Goal: Task Accomplishment & Management: Use online tool/utility

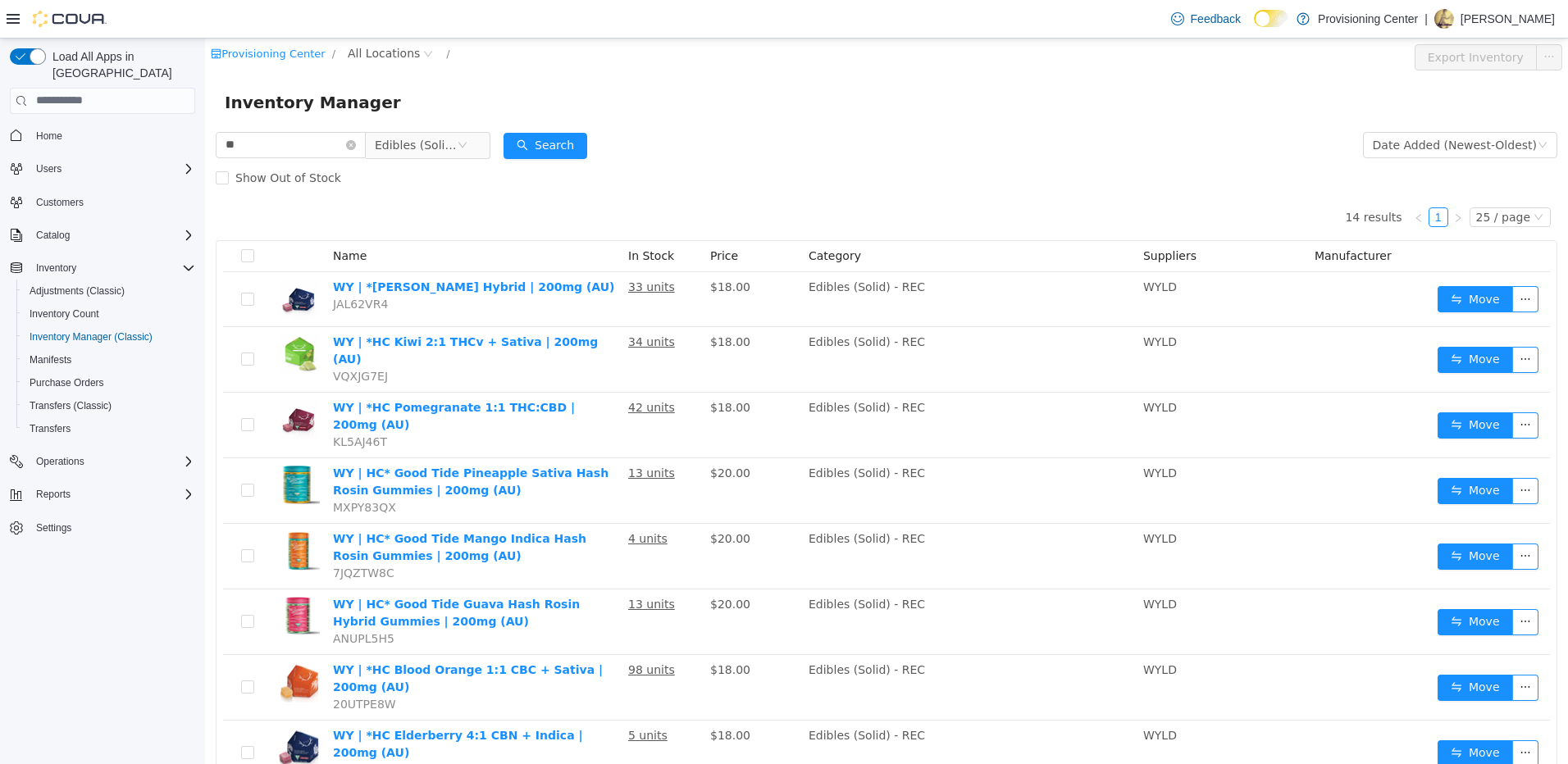
scroll to position [120, 0]
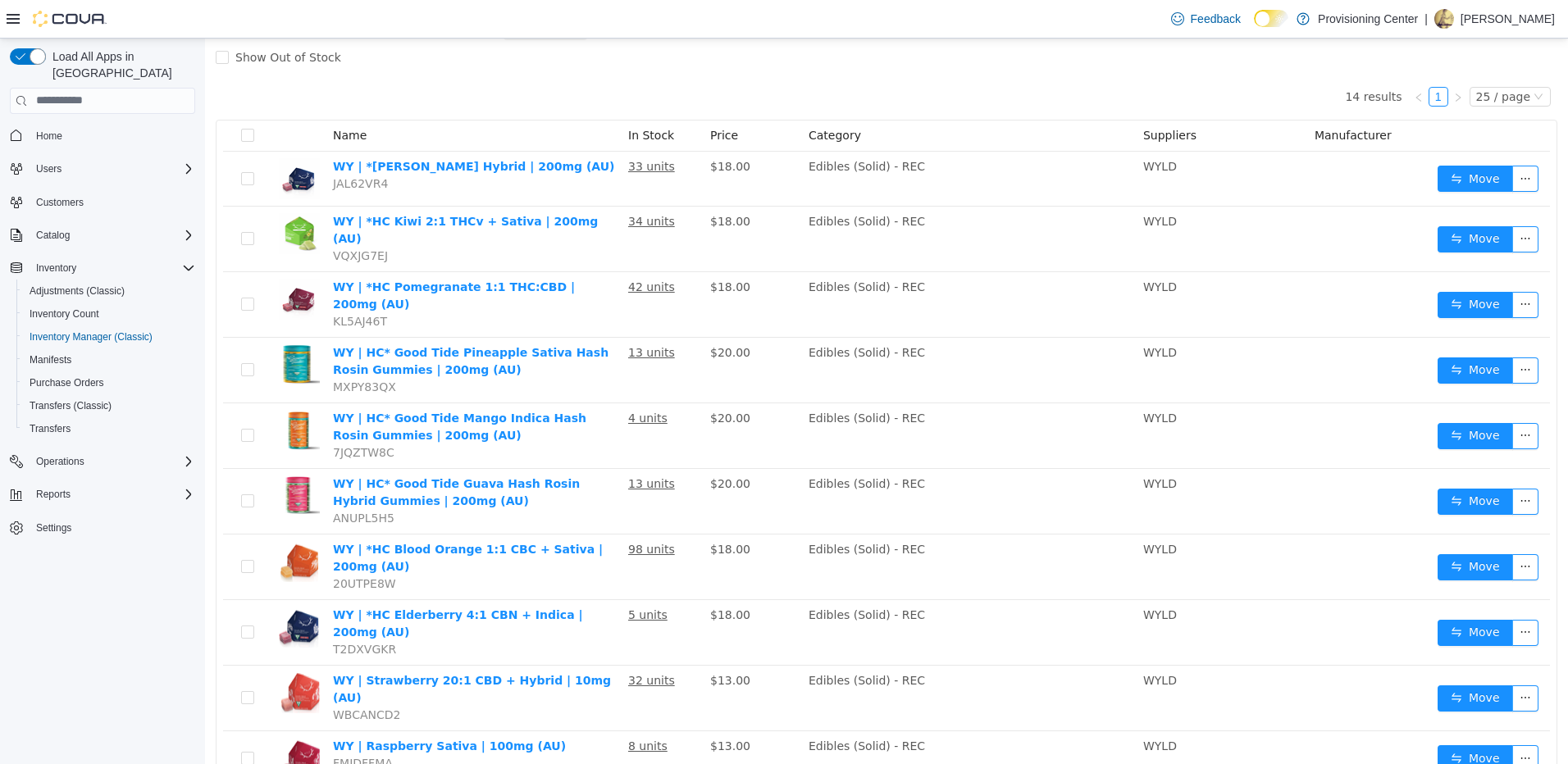
click at [1069, 82] on div "14 results 1 25 / page Name In Stock Price Category Suppliers Manufacturer WY |…" at bounding box center [886, 544] width 1342 height 943
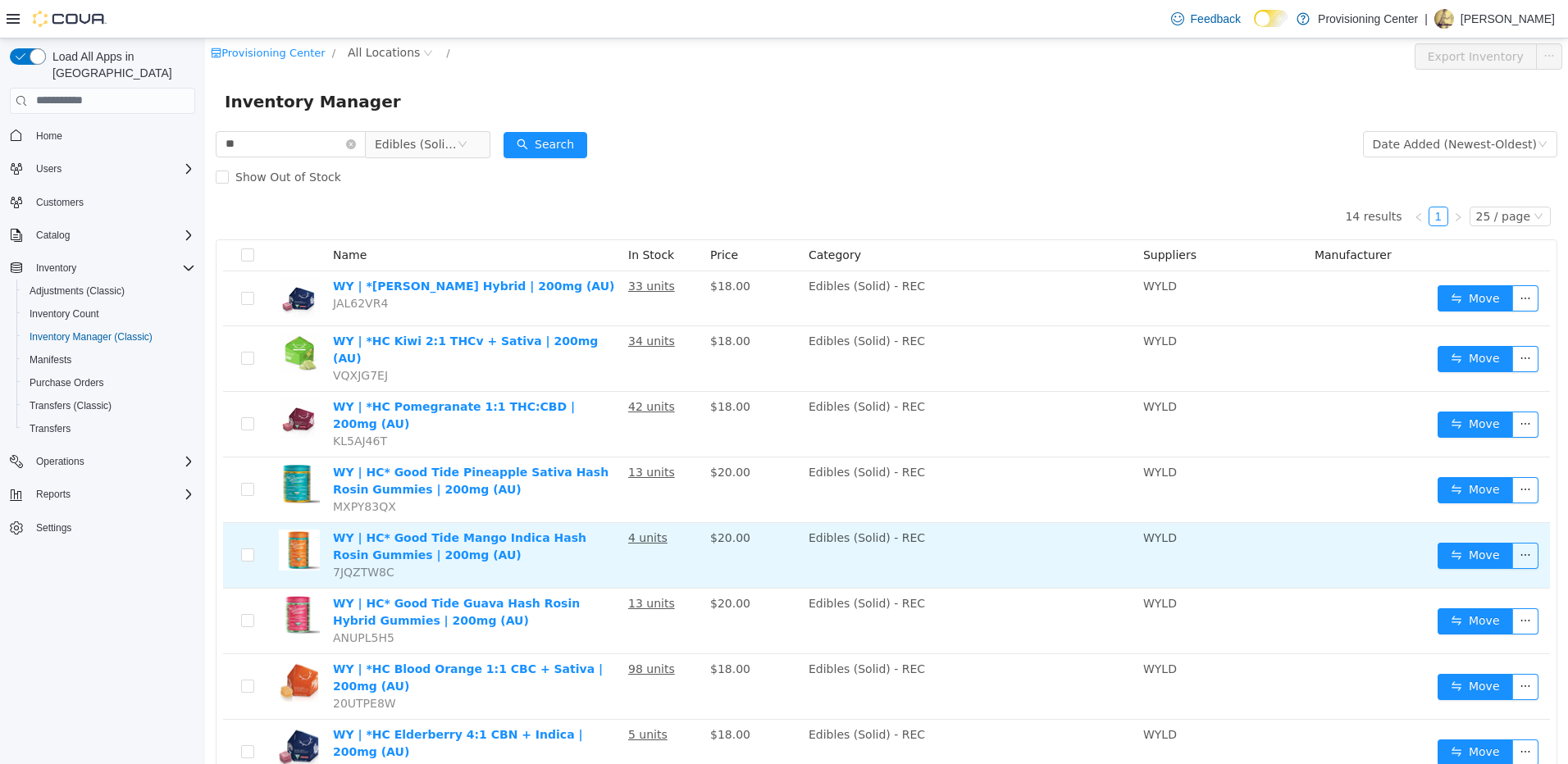
scroll to position [0, 0]
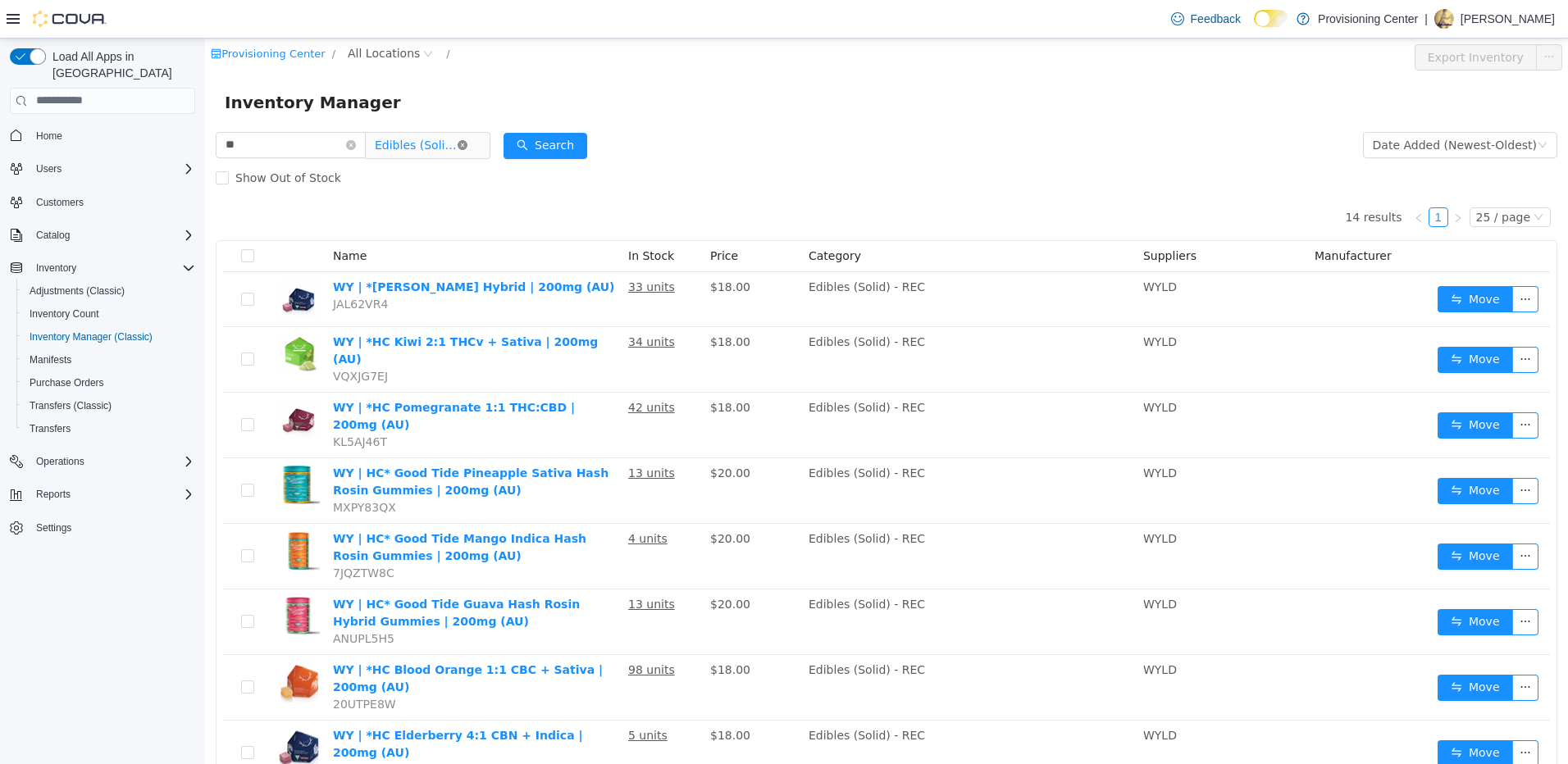
click at [468, 143] on icon "icon: close-circle" at bounding box center [462, 144] width 9 height 9
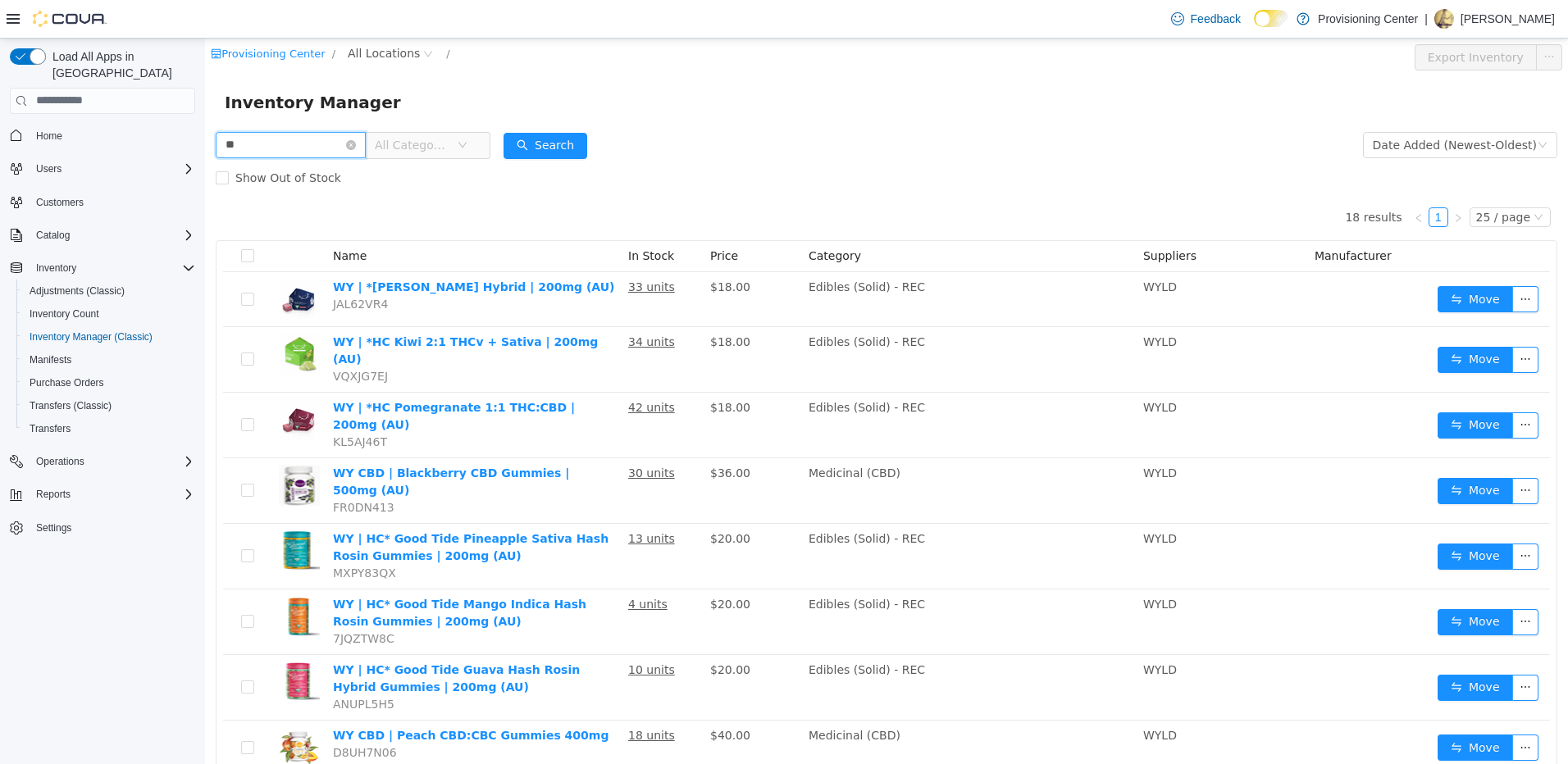
click at [285, 138] on input "**" at bounding box center [291, 145] width 151 height 27
type input "*********"
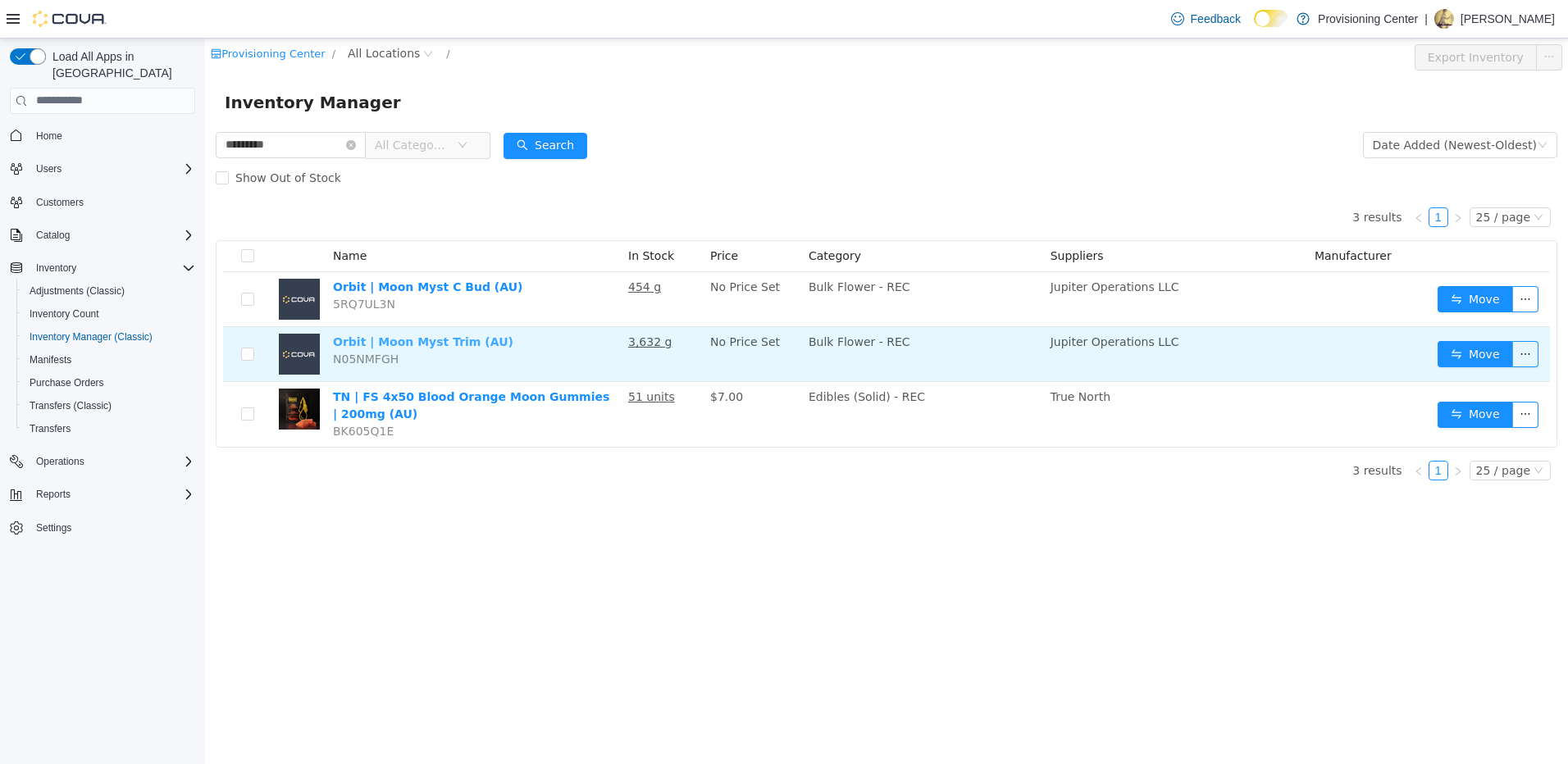
click at [456, 341] on link "Orbit | Moon Myst Trim (AU)" at bounding box center [423, 341] width 181 height 13
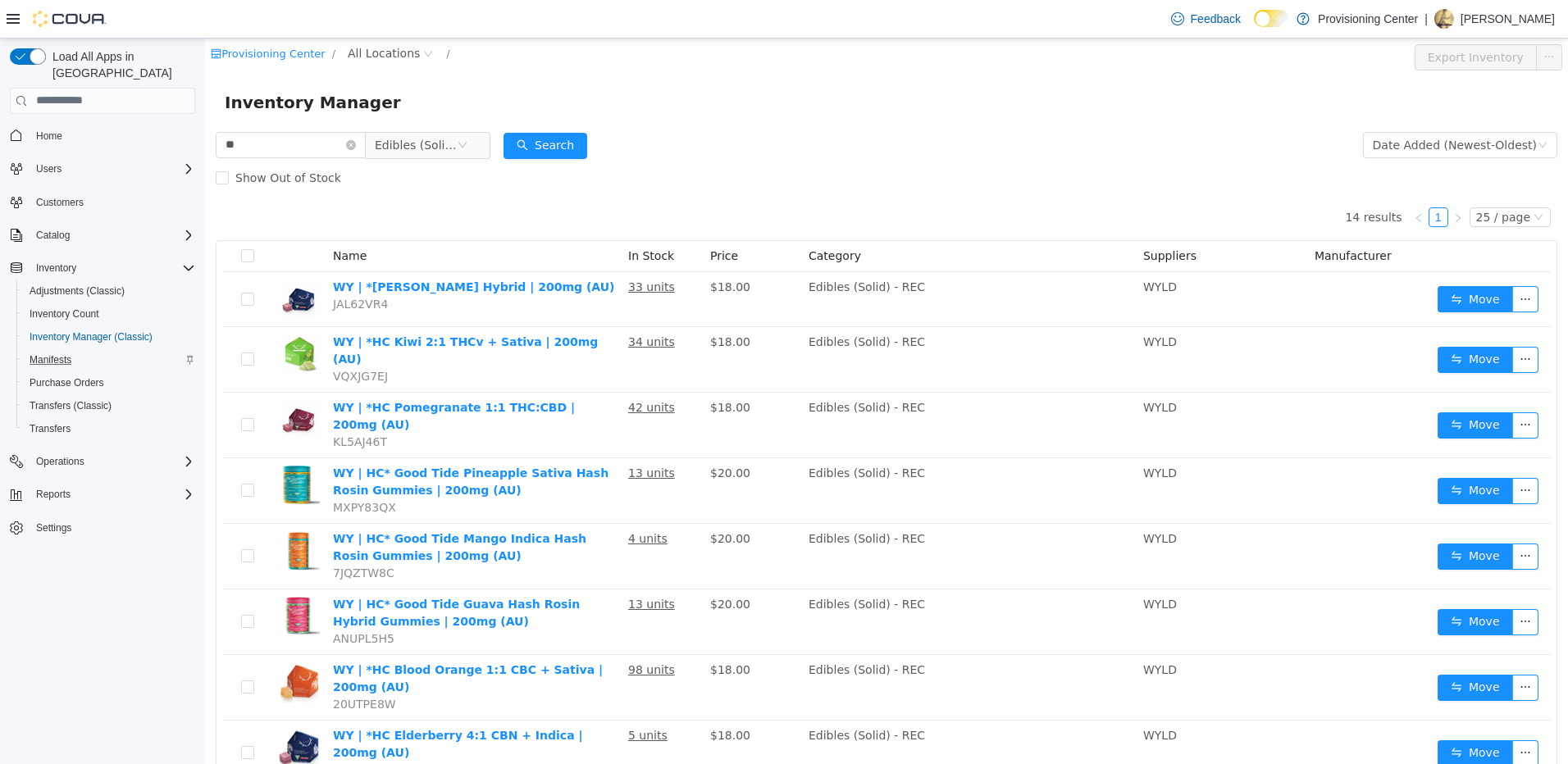
scroll to position [82, 0]
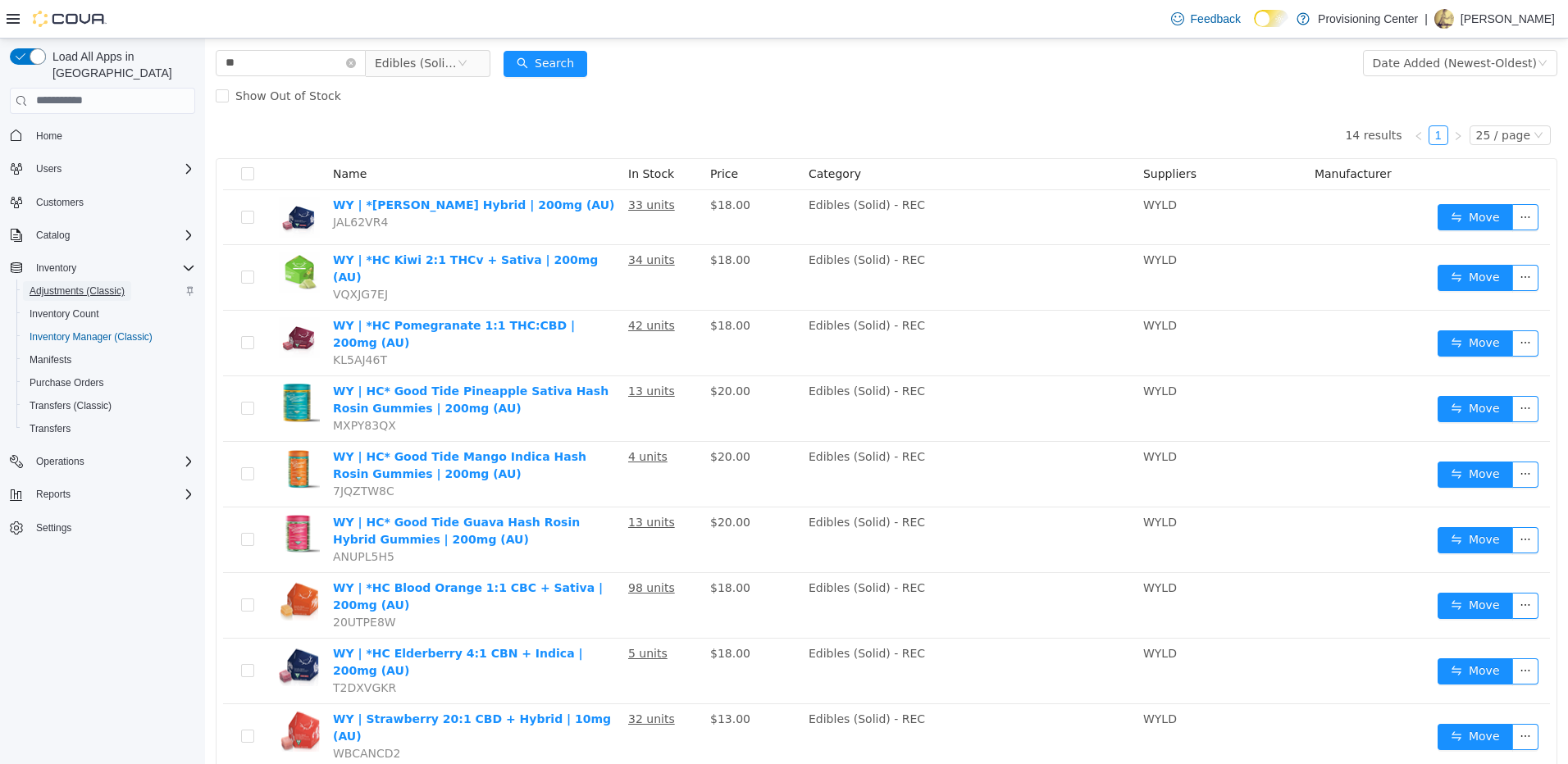
click at [77, 285] on span "Adjustments (Classic)" at bounding box center [77, 292] width 95 height 13
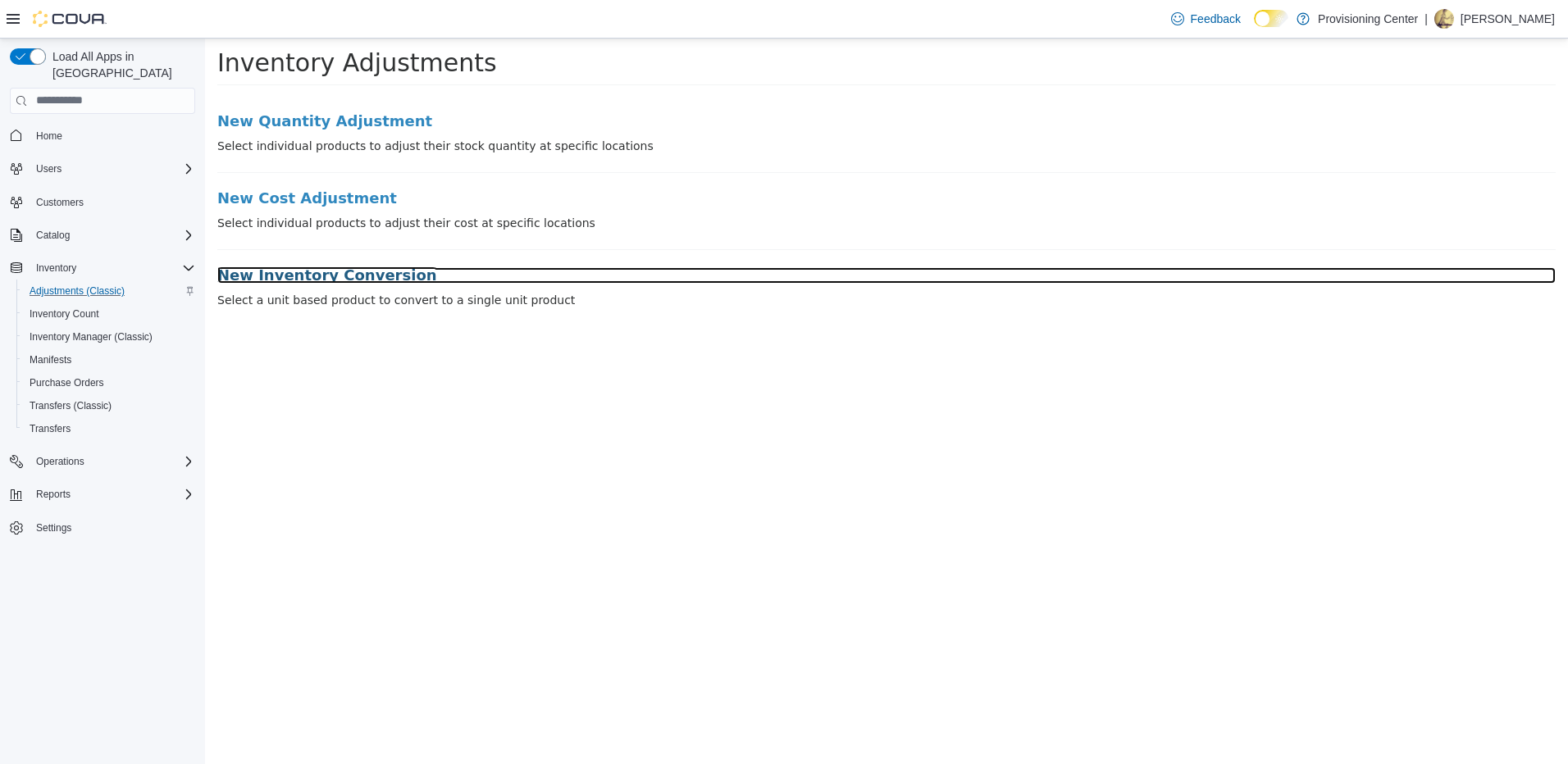
click at [341, 273] on h3 "New Inventory Conversion" at bounding box center [887, 275] width 1339 height 16
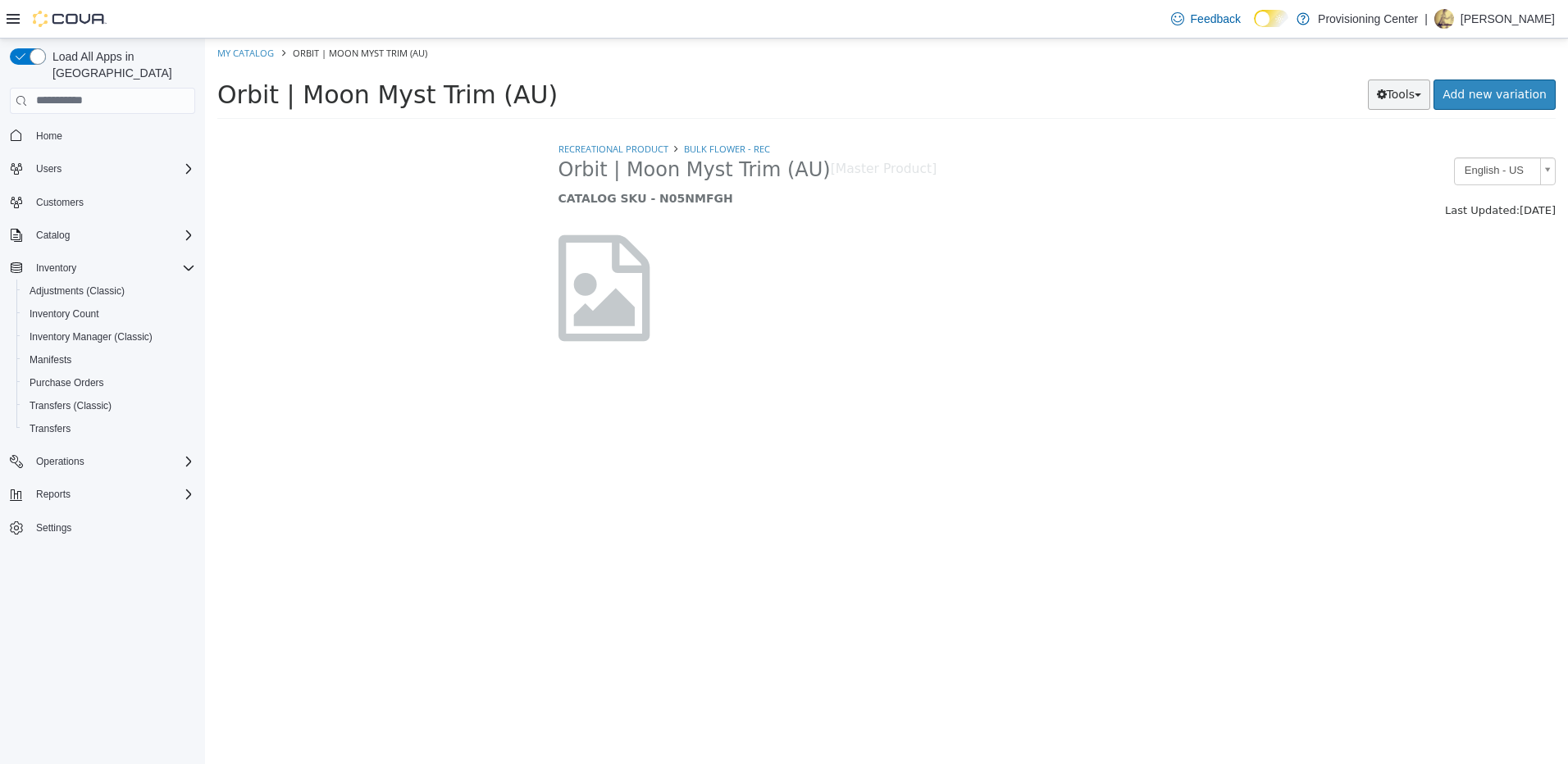
click at [1387, 99] on icon "button" at bounding box center [1382, 94] width 9 height 11
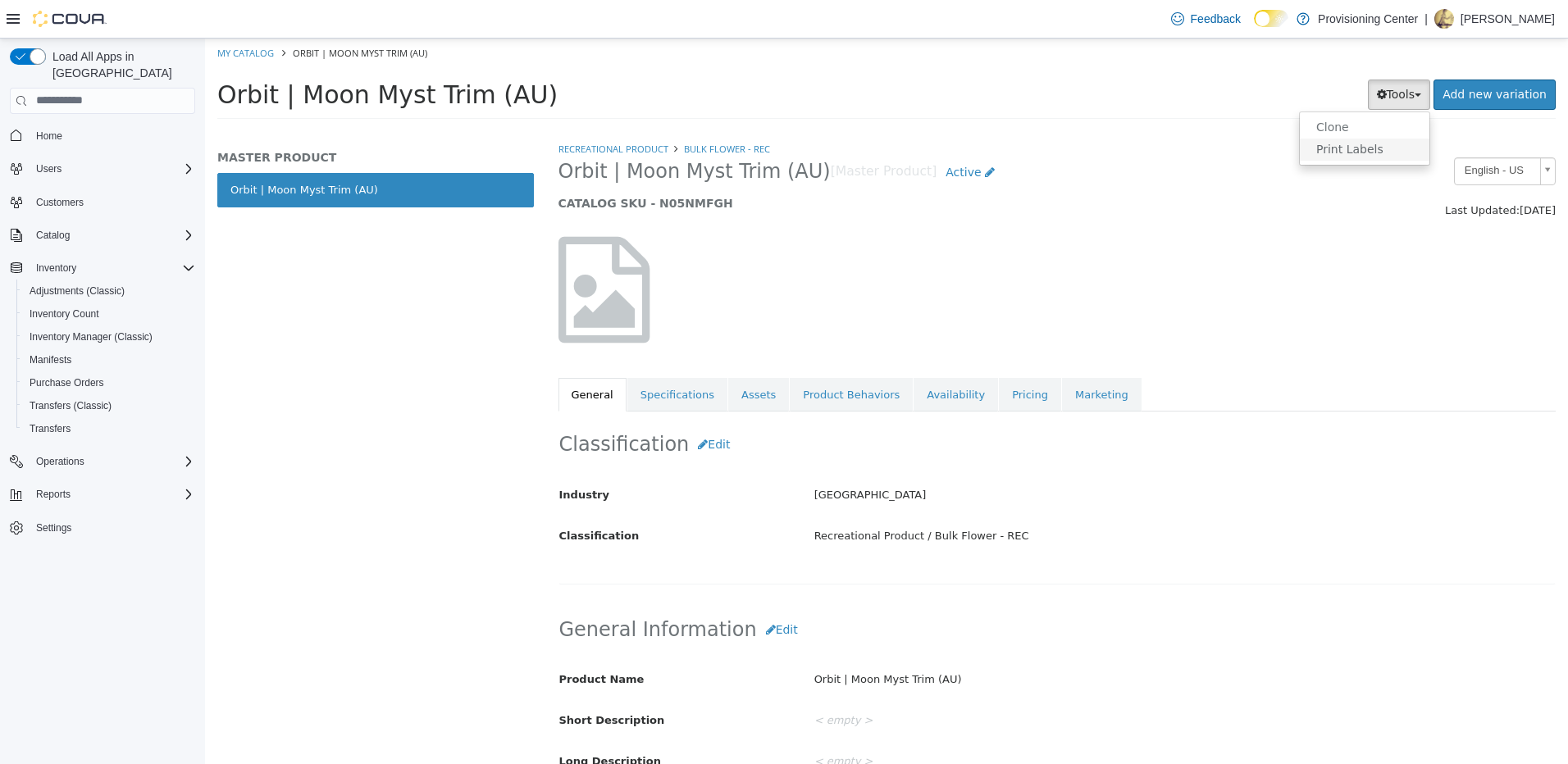
click at [1373, 149] on link "Print Labels" at bounding box center [1364, 149] width 130 height 22
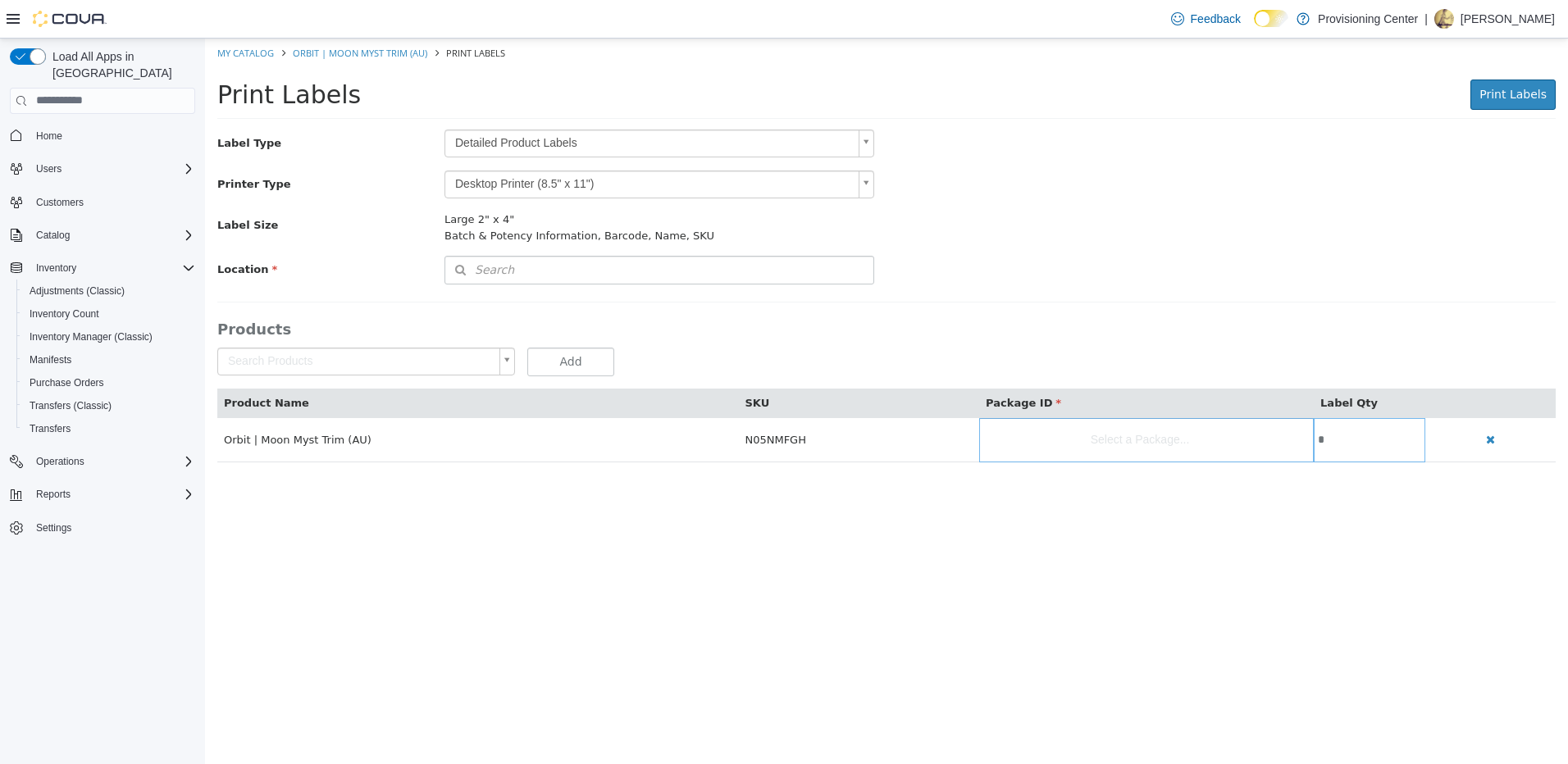
click at [601, 138] on body "Saving Bulk Changes... × My Catalog Orbit | Moon Myst Trim (AU) Print Labels Pr…" at bounding box center [887, 258] width 1363 height 441
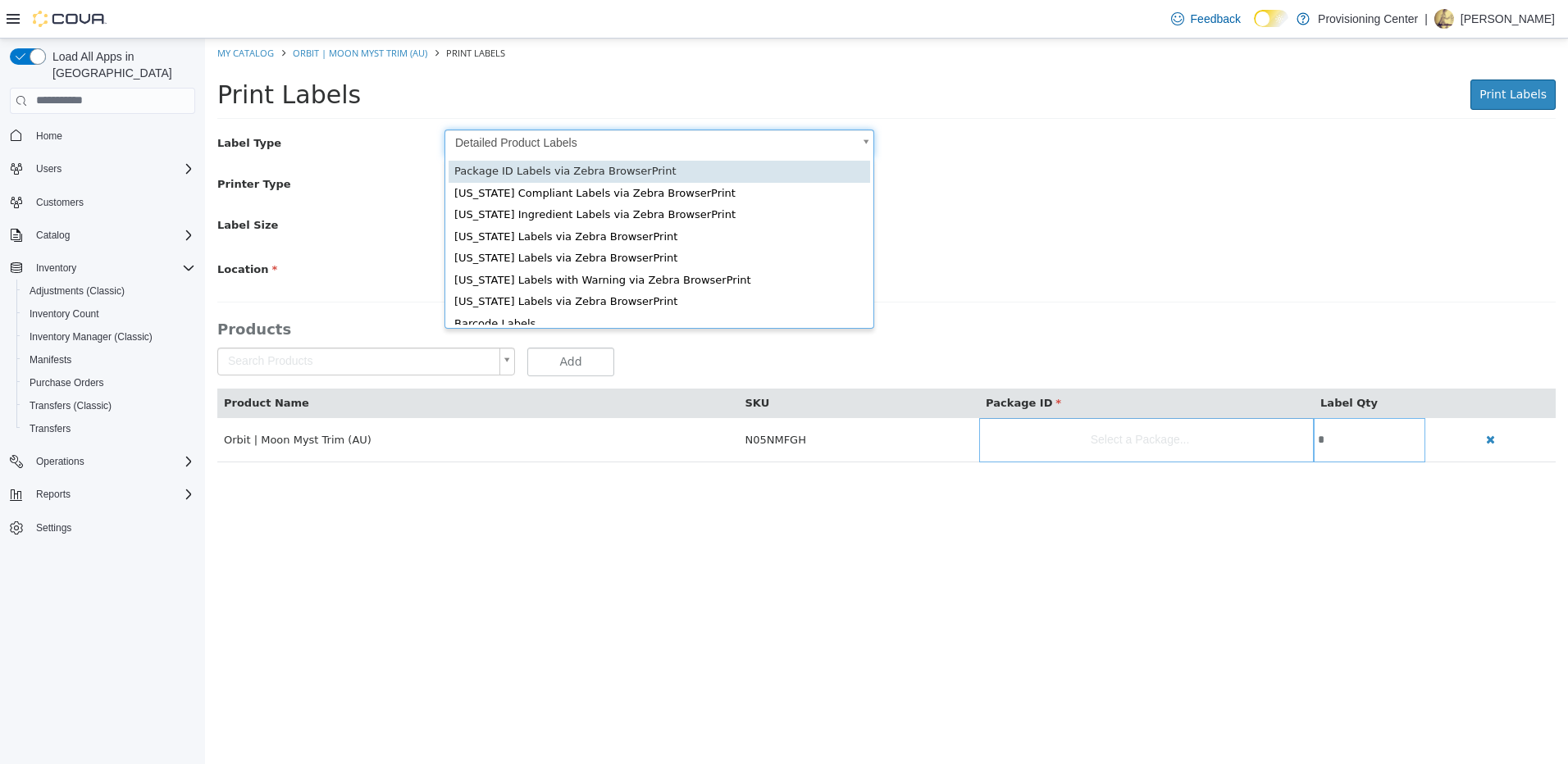
type input "*"
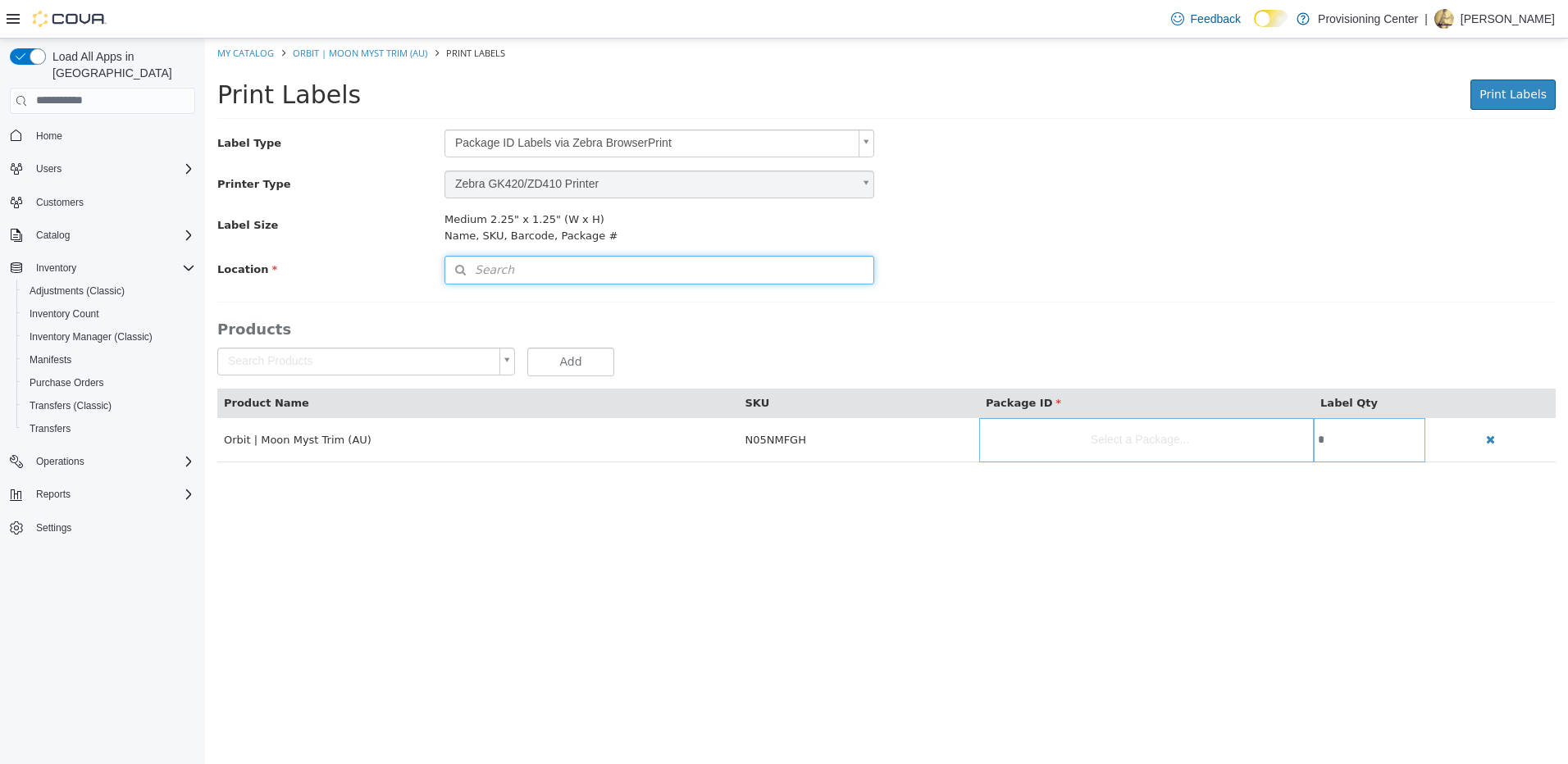
click at [691, 260] on button "Search" at bounding box center [660, 269] width 430 height 28
drag, startPoint x: 826, startPoint y: 295, endPoint x: 846, endPoint y: 301, distance: 20.9
click at [829, 295] on span "or browse" at bounding box center [831, 299] width 85 height 28
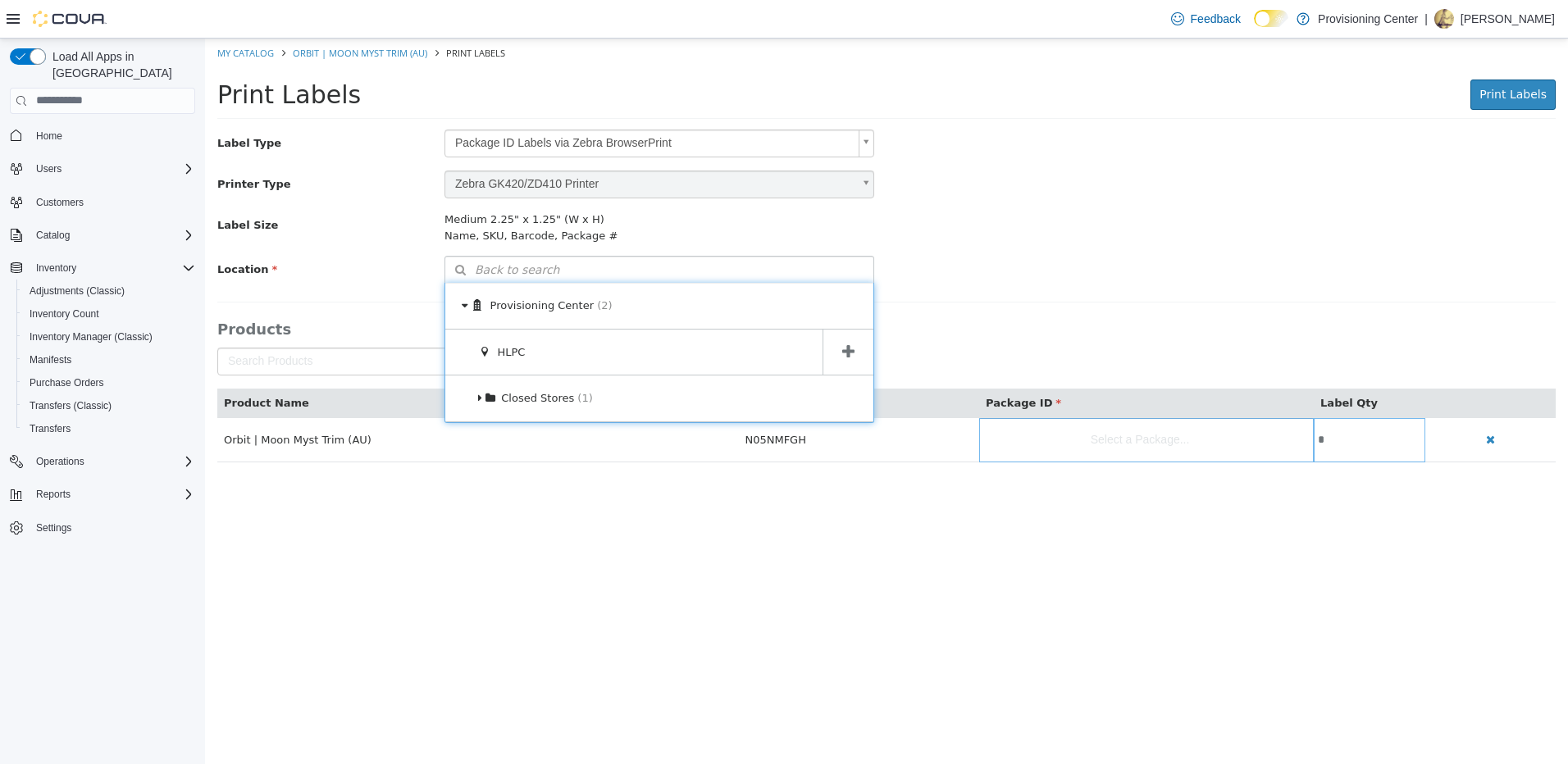
click at [865, 353] on span at bounding box center [848, 351] width 51 height 46
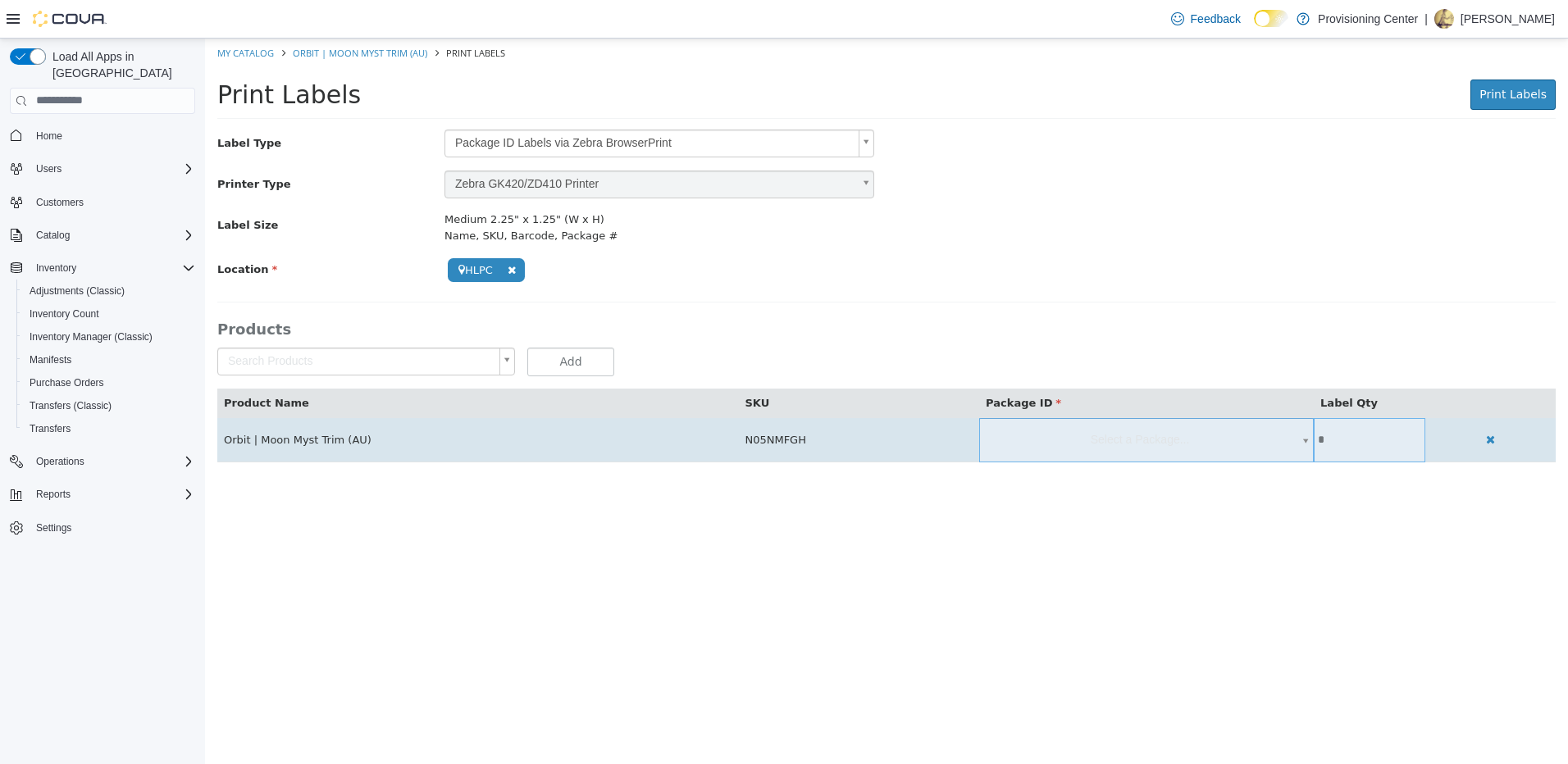
click at [1098, 433] on body "**********" at bounding box center [887, 258] width 1363 height 441
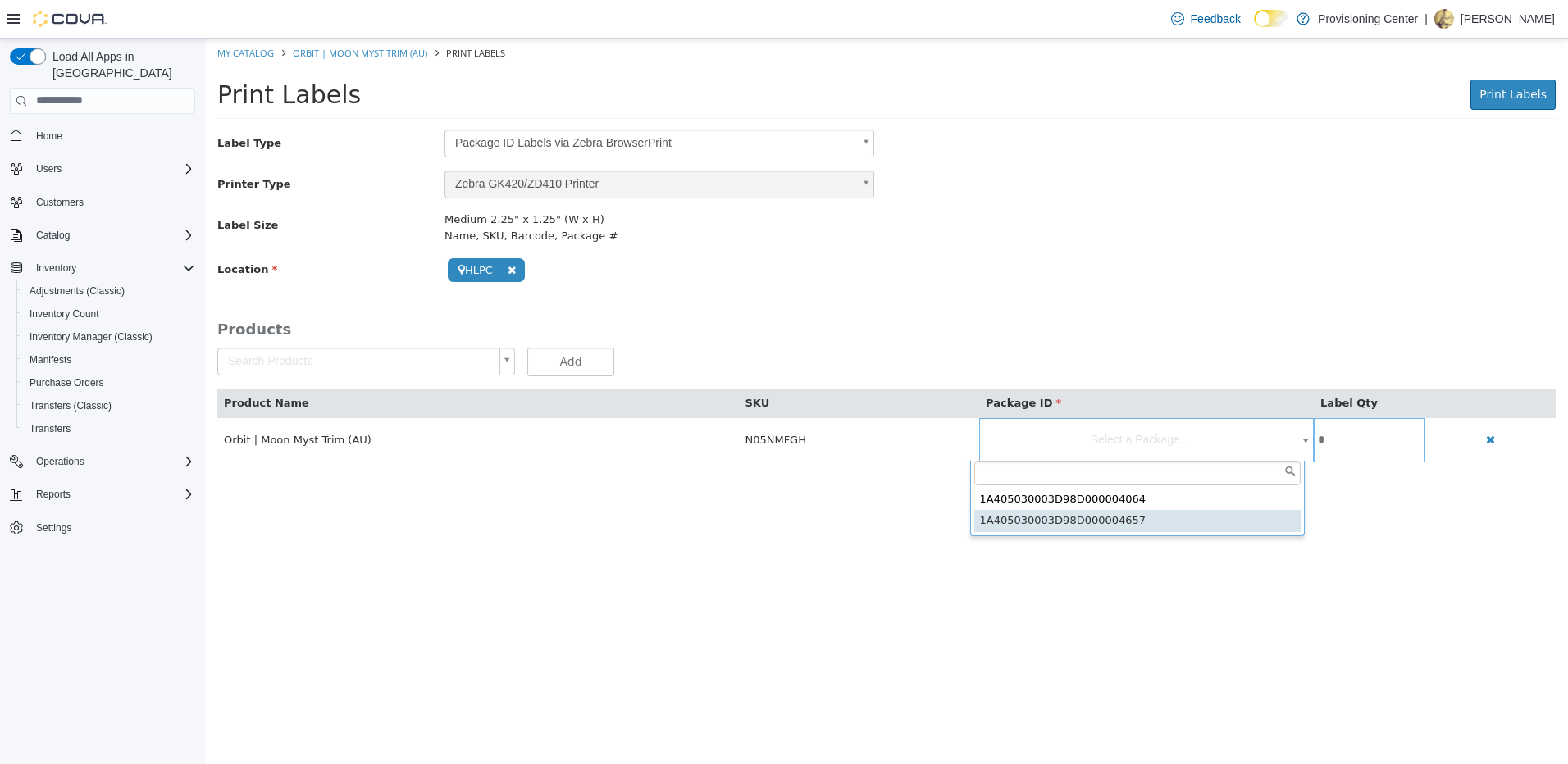
type input "**********"
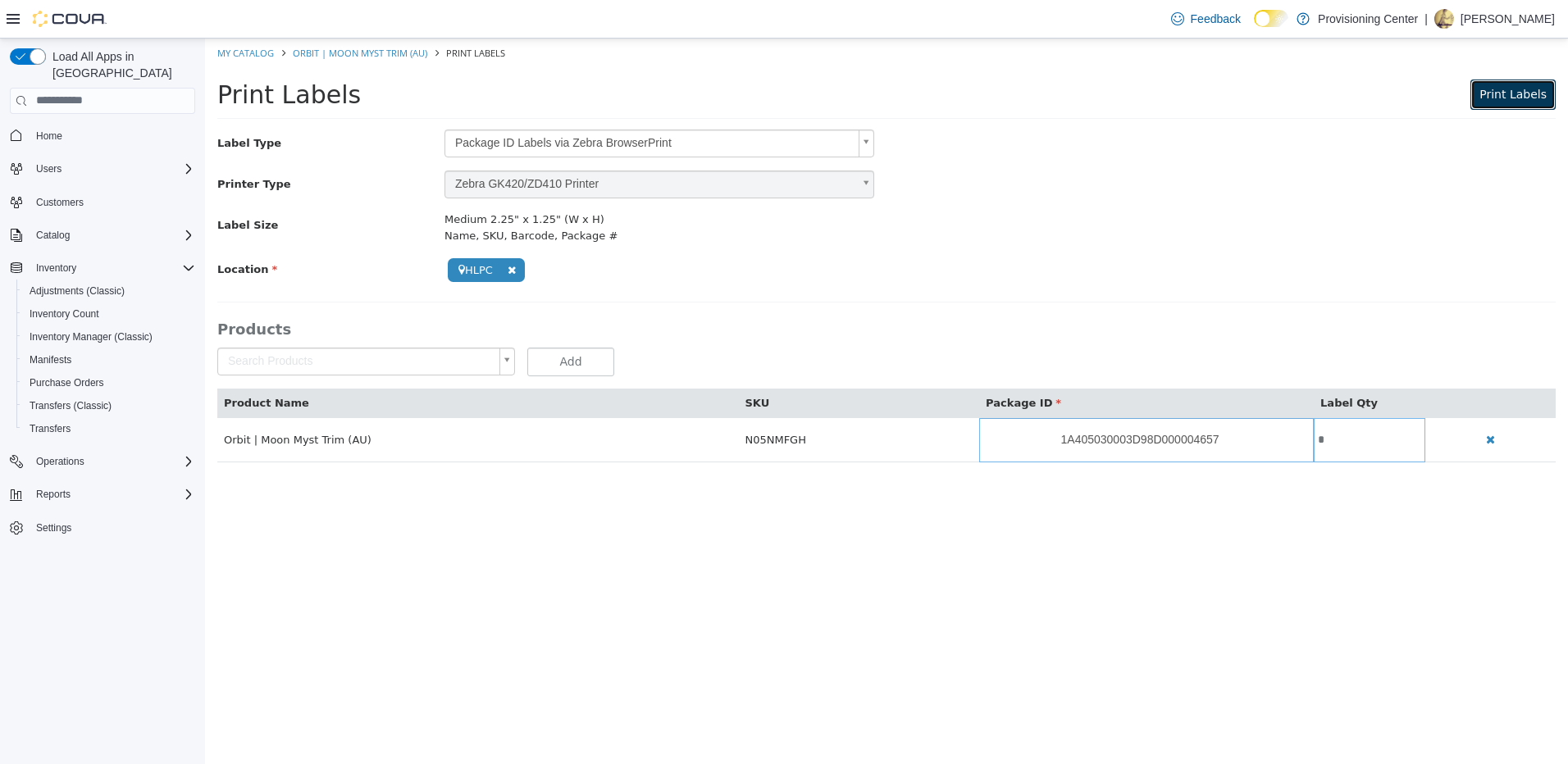
click at [1522, 101] on button "Print Labels" at bounding box center [1513, 94] width 85 height 30
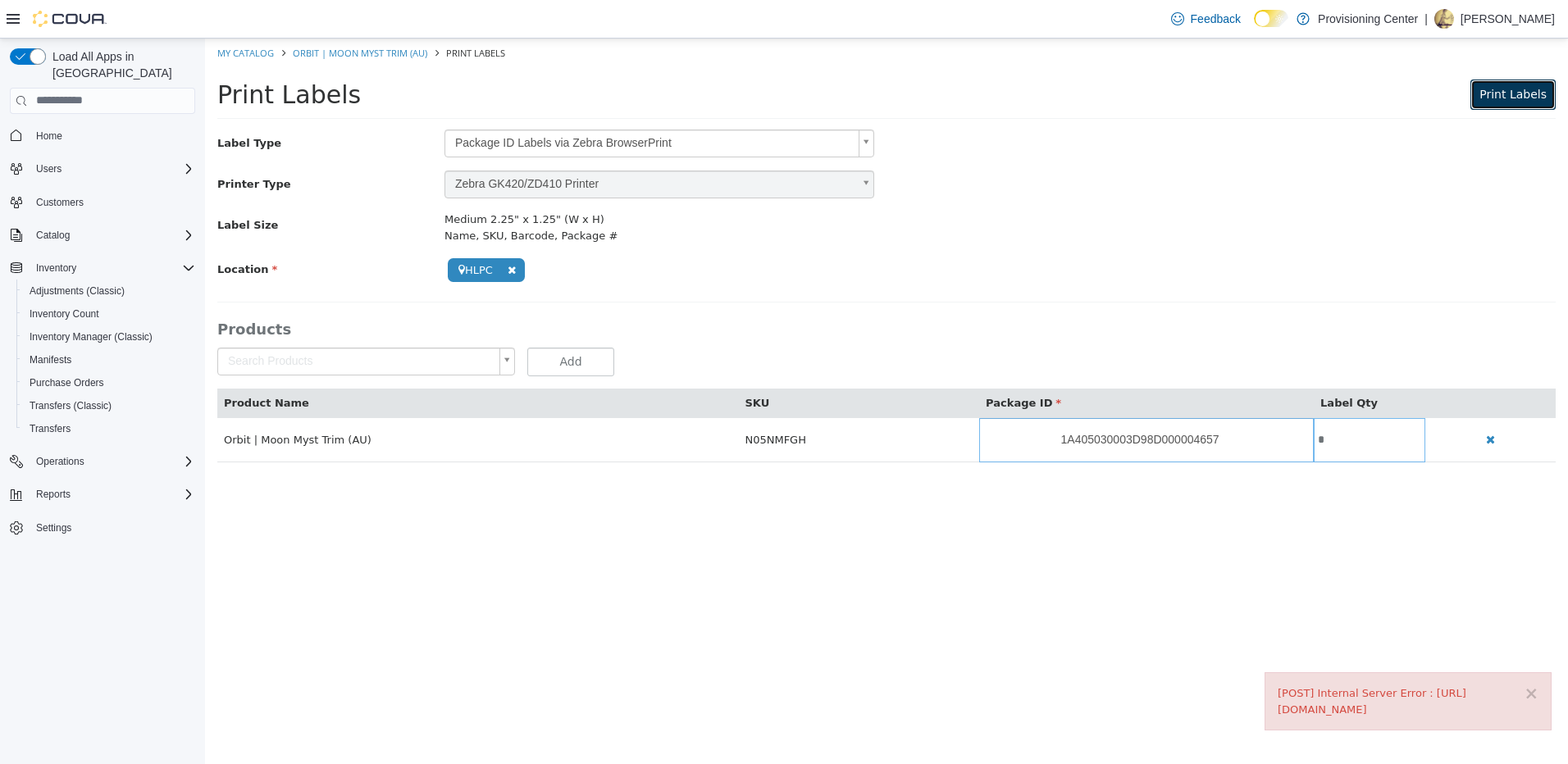
click at [1500, 99] on span "Print Labels" at bounding box center [1513, 94] width 67 height 13
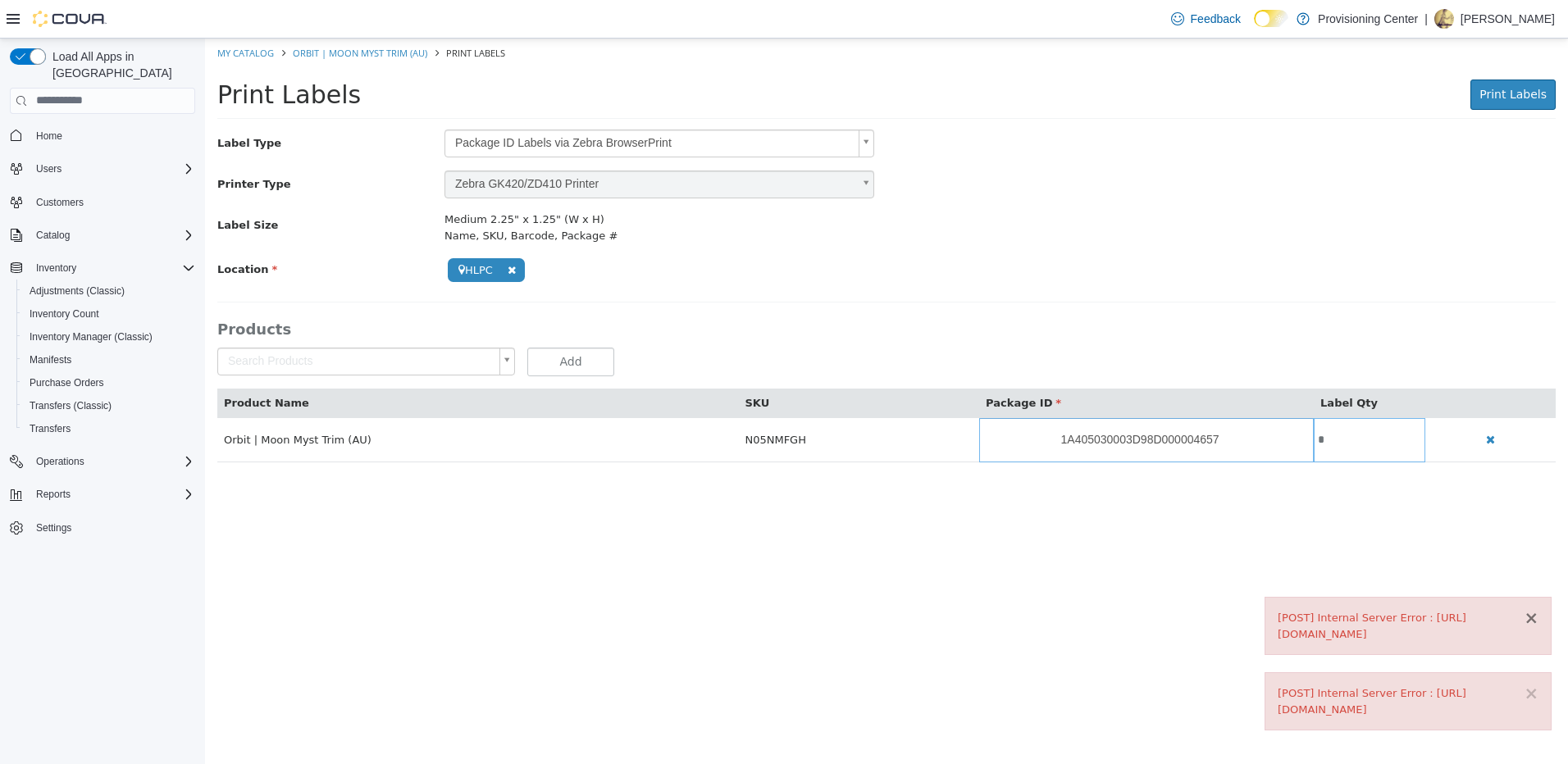
click at [1534, 616] on button "×" at bounding box center [1532, 618] width 15 height 17
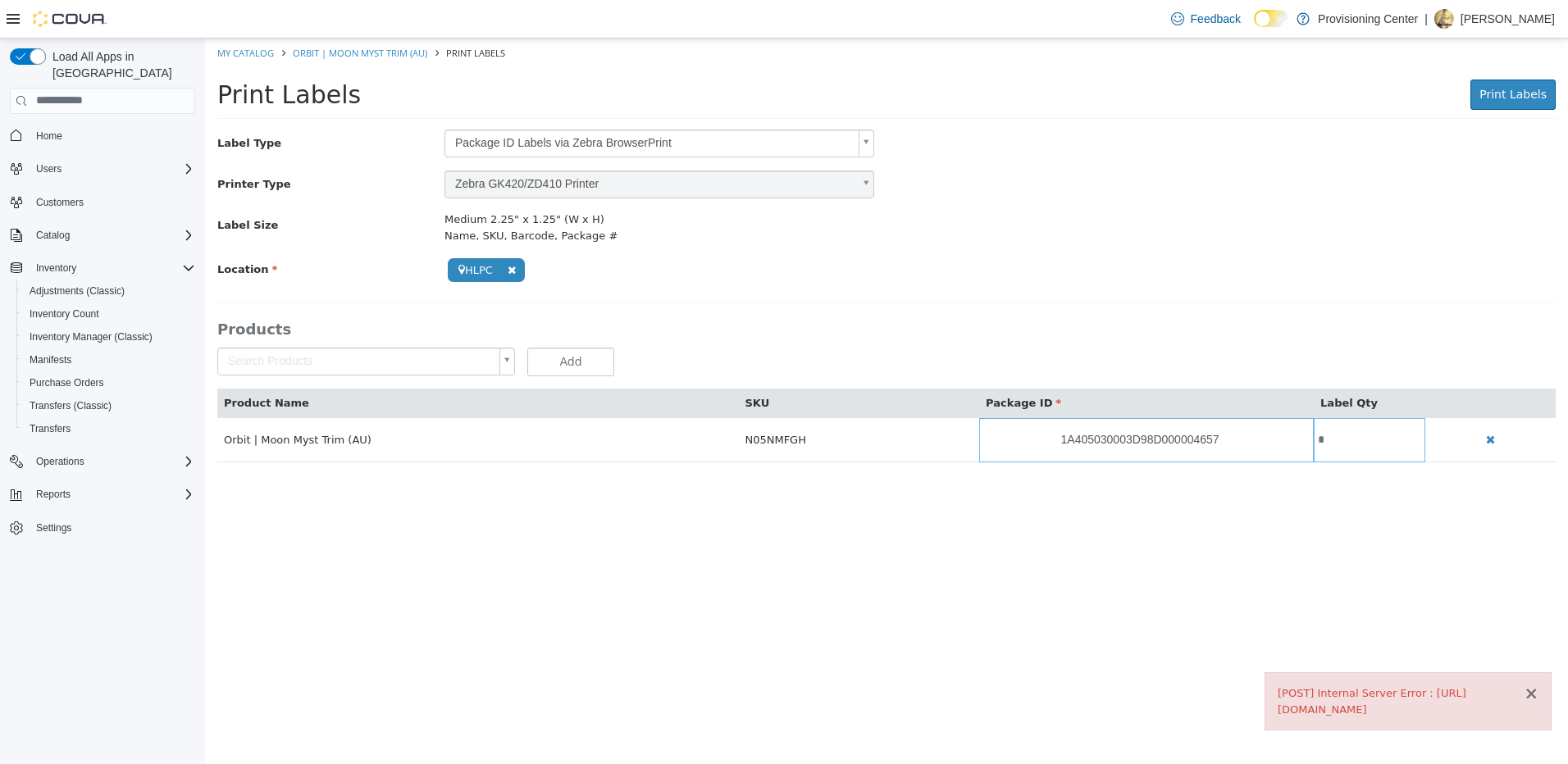
click at [1532, 692] on button "×" at bounding box center [1532, 693] width 15 height 17
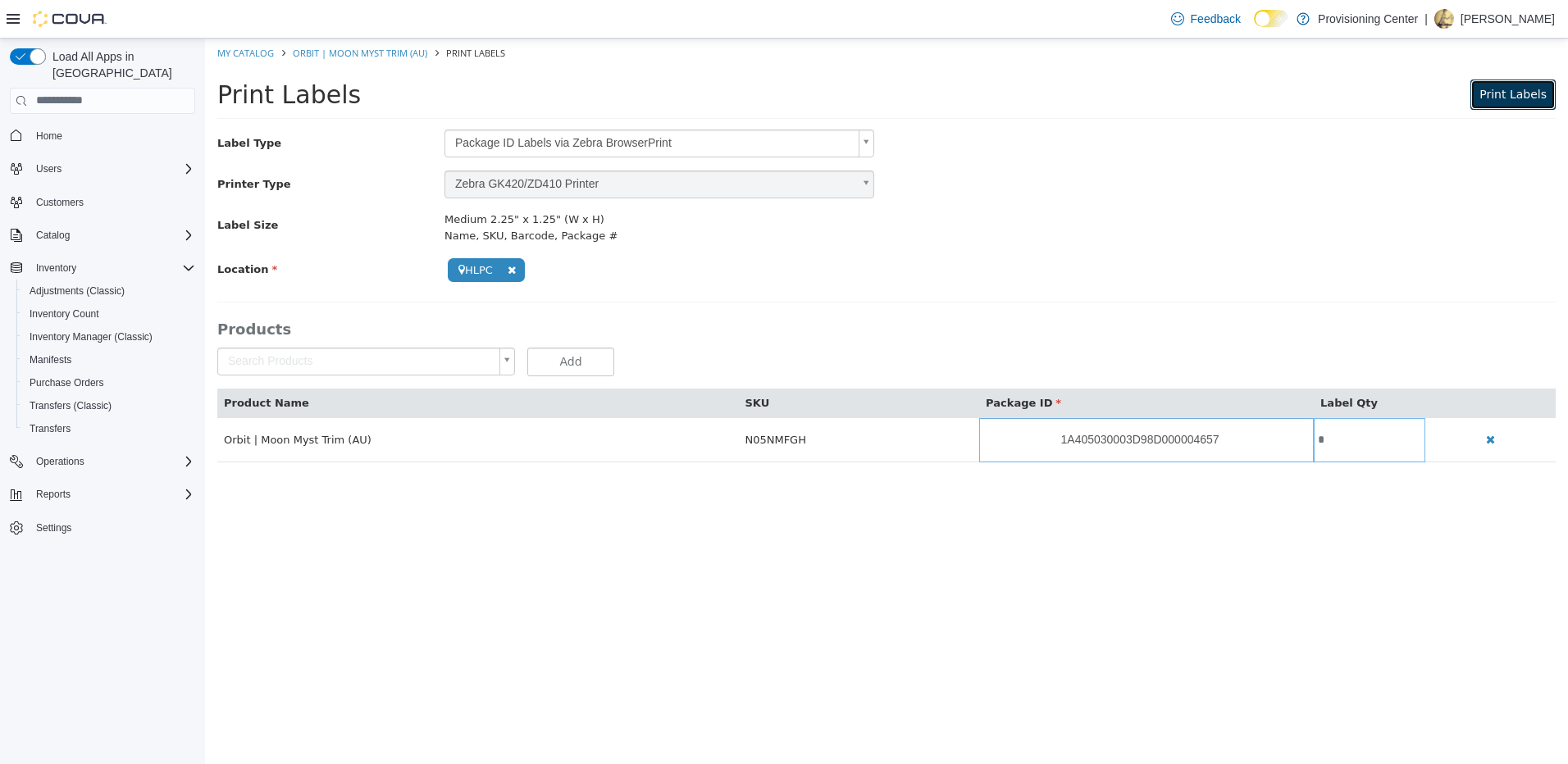
click at [1495, 80] on button "Print Labels" at bounding box center [1513, 94] width 85 height 30
